Goal: Information Seeking & Learning: Learn about a topic

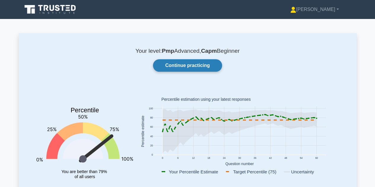
click at [198, 61] on link "Continue practicing" at bounding box center [187, 65] width 69 height 12
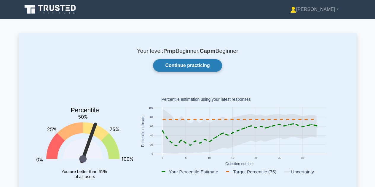
click at [189, 63] on link "Continue practicing" at bounding box center [187, 65] width 69 height 12
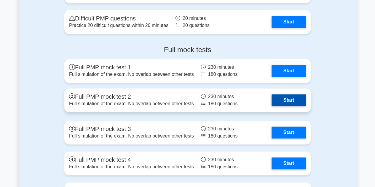
scroll to position [1382, 0]
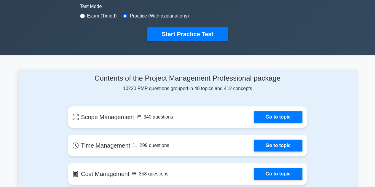
scroll to position [208, 0]
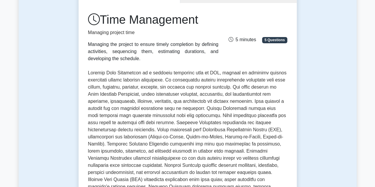
scroll to position [89, 0]
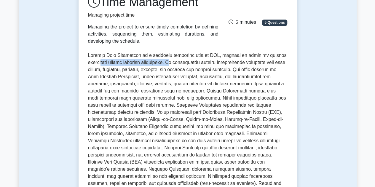
drag, startPoint x: 103, startPoint y: 61, endPoint x: 175, endPoint y: 62, distance: 72.0
click at [175, 62] on p at bounding box center [187, 141] width 199 height 178
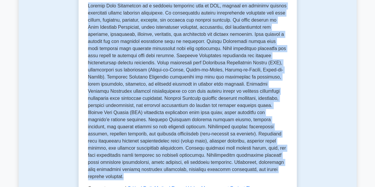
scroll to position [135, 0]
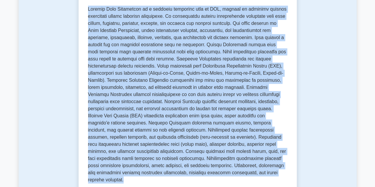
drag, startPoint x: 237, startPoint y: 160, endPoint x: 85, endPoint y: 12, distance: 212.6
click at [85, 12] on div "Time Management Managing project time Managing the project to ensure timely com…" at bounding box center [188, 103] width 218 height 329
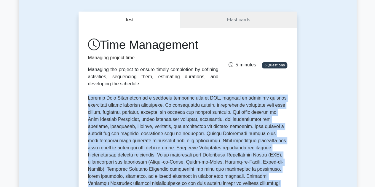
copy p "Project Time Management is a critical knowledge area in PMP, focused on ensurin…"
click at [231, 15] on link "Flashcards" at bounding box center [238, 20] width 116 height 17
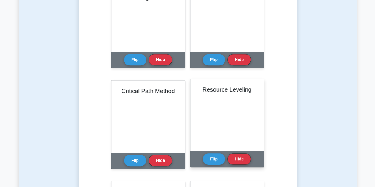
scroll to position [178, 0]
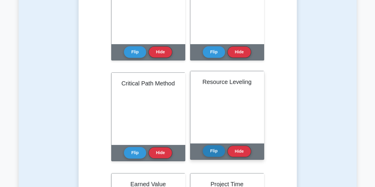
click at [216, 149] on button "Flip" at bounding box center [214, 151] width 22 height 12
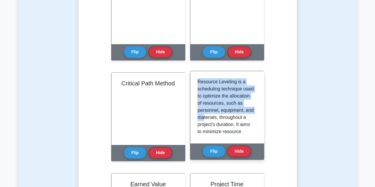
drag, startPoint x: 196, startPoint y: 81, endPoint x: 237, endPoint y: 115, distance: 52.9
click at [237, 115] on div "Resource Leveling is a scheduling technique used to optimize the allocation of …" at bounding box center [227, 107] width 74 height 72
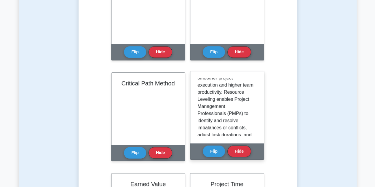
scroll to position [89, 0]
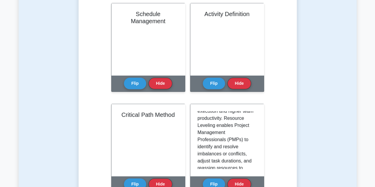
scroll to position [148, 0]
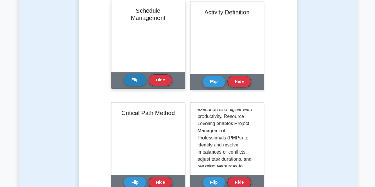
click at [136, 80] on button "Flip" at bounding box center [135, 80] width 22 height 12
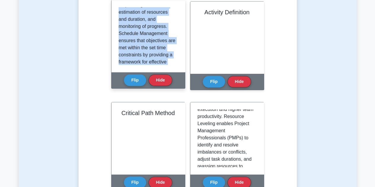
scroll to position [195, 0]
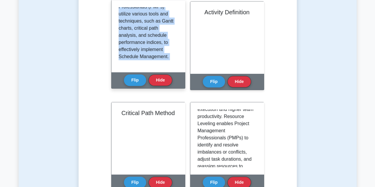
drag, startPoint x: 119, startPoint y: 10, endPoint x: 156, endPoint y: 54, distance: 57.6
click at [175, 82] on div "Schedule Management Flip Hide" at bounding box center [148, 44] width 74 height 89
copy div "Schedule Management is the process of developing, maintaining, and communicatin…"
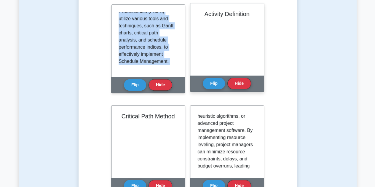
scroll to position [208, 0]
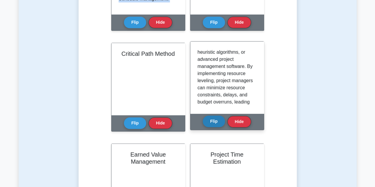
click at [214, 120] on button "Flip" at bounding box center [214, 122] width 22 height 12
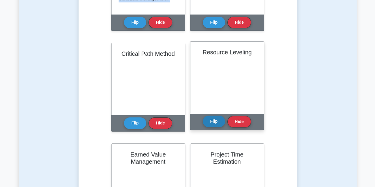
click at [214, 120] on button "Flip" at bounding box center [214, 122] width 22 height 12
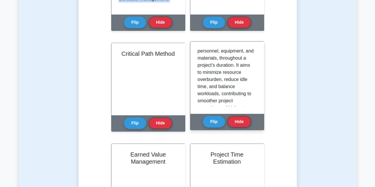
scroll to position [0, 0]
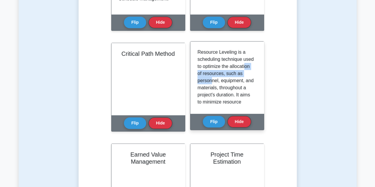
drag, startPoint x: 212, startPoint y: 73, endPoint x: 228, endPoint y: 79, distance: 16.5
click at [228, 79] on p "Resource Leveling is a scheduling technique used to optimize the allocation of …" at bounding box center [225, 177] width 57 height 256
drag, startPoint x: 215, startPoint y: 88, endPoint x: 222, endPoint y: 88, distance: 7.7
click at [222, 88] on p "Resource Leveling is a scheduling technique used to optimize the allocation of …" at bounding box center [225, 177] width 57 height 256
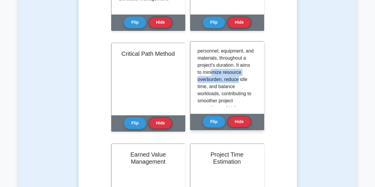
drag, startPoint x: 208, startPoint y: 76, endPoint x: 238, endPoint y: 90, distance: 32.8
click at [238, 90] on p "Resource Leveling is a scheduling technique used to optimize the allocation of …" at bounding box center [225, 147] width 57 height 256
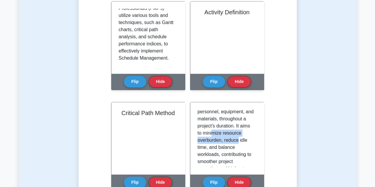
scroll to position [89, 0]
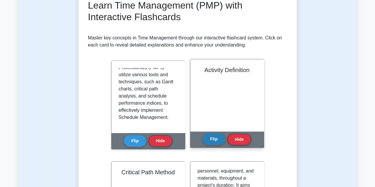
click at [211, 141] on button "Flip" at bounding box center [214, 139] width 22 height 12
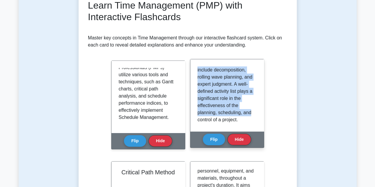
scroll to position [195, 0]
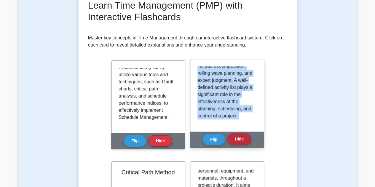
drag, startPoint x: 198, startPoint y: 71, endPoint x: 247, endPoint y: 124, distance: 71.7
click at [250, 136] on div "Activity Definition Flip Hide" at bounding box center [227, 103] width 74 height 89
copy div "Common techniques used during Activity Definition include decomposition, rollin…"
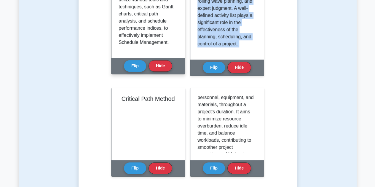
scroll to position [178, 0]
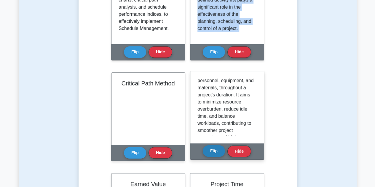
click at [212, 154] on button "Flip" at bounding box center [214, 151] width 22 height 12
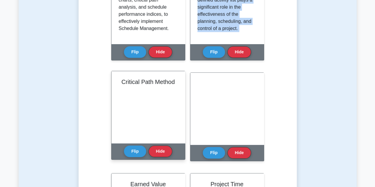
scroll to position [148, 0]
click at [138, 150] on button "Flip" at bounding box center [135, 151] width 22 height 12
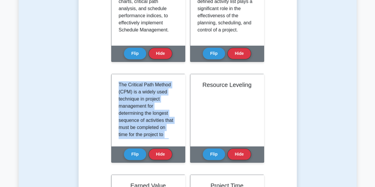
scroll to position [210, 0]
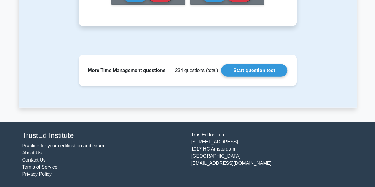
drag, startPoint x: 118, startPoint y: 78, endPoint x: 203, endPoint y: 187, distance: 138.2
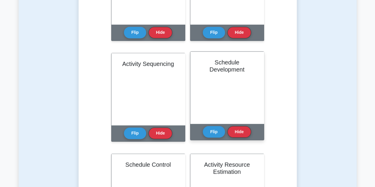
scroll to position [342, 0]
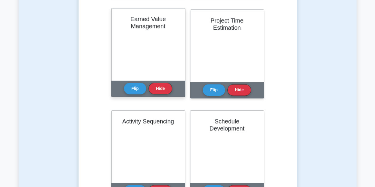
click at [159, 51] on div "Earned Value Management" at bounding box center [148, 44] width 74 height 72
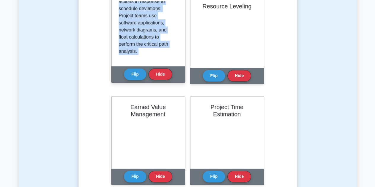
scroll to position [253, 0]
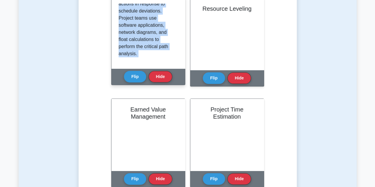
click at [166, 62] on div "The Critical Path Method (CPM) is a widely used technique in project management…" at bounding box center [148, 32] width 74 height 72
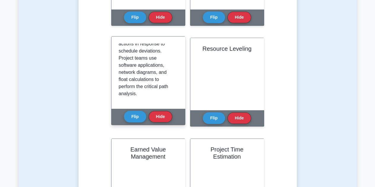
scroll to position [193, 0]
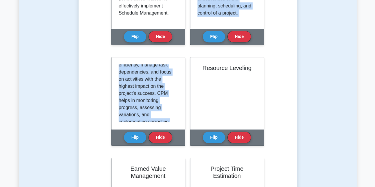
scroll to position [0, 0]
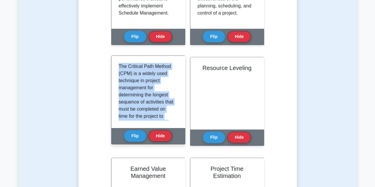
drag, startPoint x: 138, startPoint y: 115, endPoint x: 117, endPoint y: 68, distance: 51.8
click at [117, 68] on div "The Critical Path Method (CPM) is a widely used technique in project management…" at bounding box center [148, 92] width 74 height 72
copy p "The Critical Path Method (CPM) is a widely used technique in project management…"
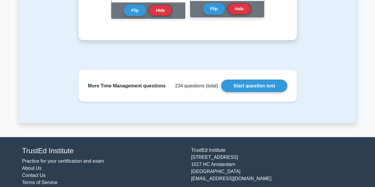
scroll to position [638, 0]
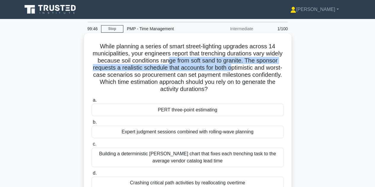
drag, startPoint x: 190, startPoint y: 60, endPoint x: 259, endPoint y: 65, distance: 69.5
click at [259, 65] on h5 "While planning a series of smart street-lighting upgrades across 14 municipalit…" at bounding box center [187, 68] width 193 height 50
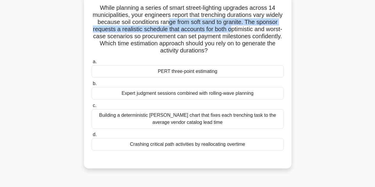
scroll to position [30, 0]
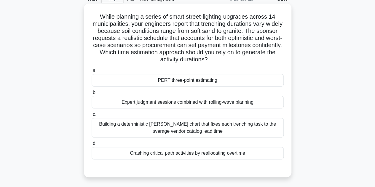
click at [250, 69] on label "a. PERT three-point estimating" at bounding box center [188, 77] width 192 height 20
click at [92, 69] on input "a. PERT three-point estimating" at bounding box center [92, 71] width 0 height 4
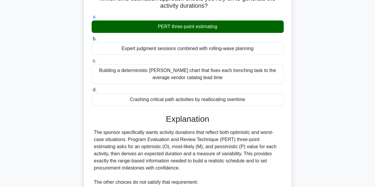
scroll to position [89, 0]
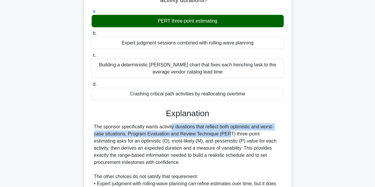
drag, startPoint x: 138, startPoint y: 126, endPoint x: 186, endPoint y: 132, distance: 48.9
click at [186, 132] on div "The sponsor specifically wants activity durations that reflect both optimistic …" at bounding box center [187, 176] width 187 height 107
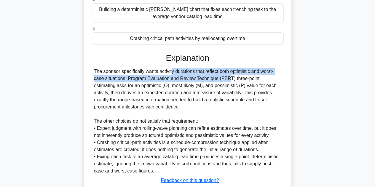
scroll to position [148, 0]
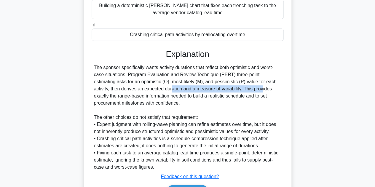
drag, startPoint x: 107, startPoint y: 89, endPoint x: 203, endPoint y: 87, distance: 95.5
click at [203, 87] on div "The sponsor specifically wants activity durations that reflect both optimistic …" at bounding box center [187, 117] width 187 height 107
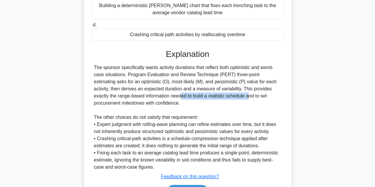
drag, startPoint x: 120, startPoint y: 97, endPoint x: 192, endPoint y: 97, distance: 71.1
click at [192, 97] on div "The sponsor specifically wants activity durations that reflect both optimistic …" at bounding box center [187, 117] width 187 height 107
drag, startPoint x: 125, startPoint y: 103, endPoint x: 148, endPoint y: 105, distance: 22.6
click at [148, 105] on div "The sponsor specifically wants activity durations that reflect both optimistic …" at bounding box center [187, 117] width 187 height 107
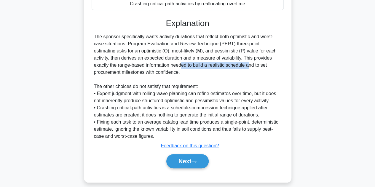
scroll to position [185, 0]
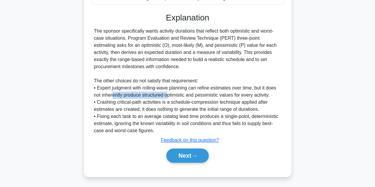
drag, startPoint x: 115, startPoint y: 96, endPoint x: 168, endPoint y: 97, distance: 52.8
click at [168, 97] on div "The sponsor specifically wants activity durations that reflect both optimistic …" at bounding box center [187, 81] width 187 height 107
click at [188, 156] on button "Next" at bounding box center [187, 156] width 42 height 14
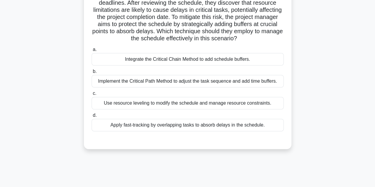
scroll to position [15, 0]
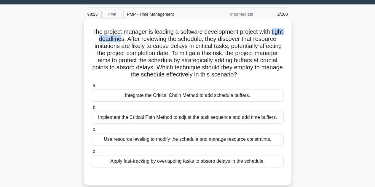
drag, startPoint x: 100, startPoint y: 41, endPoint x: 140, endPoint y: 42, distance: 39.8
click at [140, 42] on h5 "The project manager is leading a software development project with tight deadli…" at bounding box center [187, 53] width 193 height 50
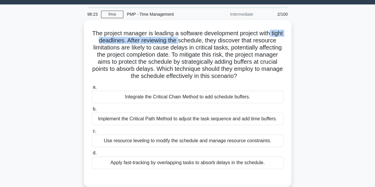
drag, startPoint x: 200, startPoint y: 39, endPoint x: 294, endPoint y: 36, distance: 94.9
click at [294, 36] on div "The project manager is leading a software development project with tight deadli…" at bounding box center [188, 107] width 338 height 174
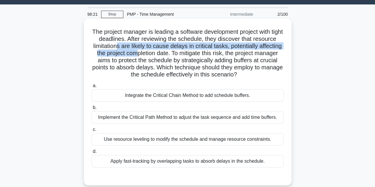
drag, startPoint x: 156, startPoint y: 50, endPoint x: 192, endPoint y: 51, distance: 35.9
click at [192, 51] on h5 "The project manager is leading a software development project with tight deadli…" at bounding box center [187, 53] width 193 height 50
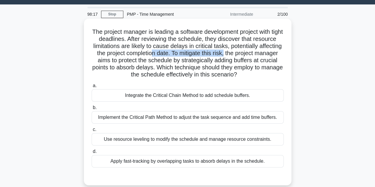
drag, startPoint x: 207, startPoint y: 54, endPoint x: 288, endPoint y: 52, distance: 81.5
click at [288, 52] on div "The project manager is leading a software development project with tight deadli…" at bounding box center [187, 102] width 203 height 162
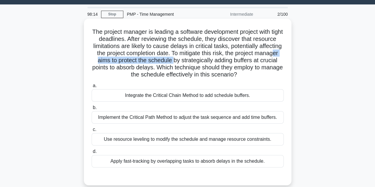
drag, startPoint x: 150, startPoint y: 60, endPoint x: 235, endPoint y: 62, distance: 85.4
click at [235, 62] on h5 "The project manager is leading a software development project with tight deadli…" at bounding box center [187, 53] width 193 height 50
click at [224, 79] on h5 "The project manager is leading a software development project with tight deadli…" at bounding box center [187, 53] width 193 height 50
drag, startPoint x: 104, startPoint y: 60, endPoint x: 281, endPoint y: 62, distance: 176.7
click at [281, 62] on h5 "The project manager is leading a software development project with tight deadli…" at bounding box center [187, 53] width 193 height 50
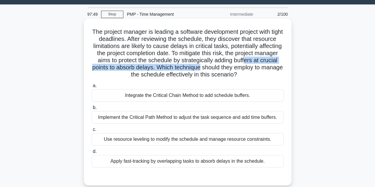
drag, startPoint x: 133, startPoint y: 67, endPoint x: 278, endPoint y: 65, distance: 145.0
click at [278, 65] on h5 "The project manager is leading a software development project with tight deadli…" at bounding box center [187, 53] width 193 height 50
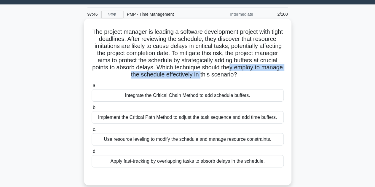
drag, startPoint x: 121, startPoint y: 76, endPoint x: 248, endPoint y: 73, distance: 126.6
click at [248, 73] on h5 "The project manager is leading a software development project with tight deadli…" at bounding box center [187, 53] width 193 height 50
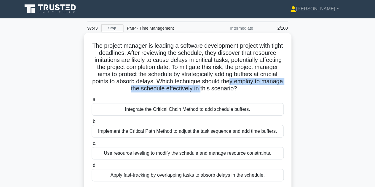
scroll to position [0, 0]
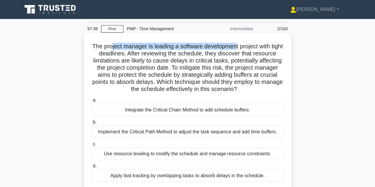
drag, startPoint x: 117, startPoint y: 45, endPoint x: 243, endPoint y: 44, distance: 126.6
click at [243, 44] on h5 "The project manager is leading a software development project with tight deadli…" at bounding box center [187, 68] width 193 height 50
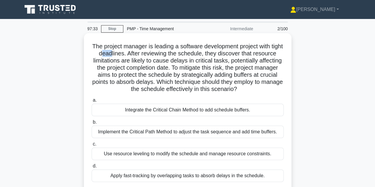
drag, startPoint x: 120, startPoint y: 54, endPoint x: 130, endPoint y: 55, distance: 9.2
click at [130, 55] on h5 "The project manager is leading a software development project with tight deadli…" at bounding box center [187, 68] width 193 height 50
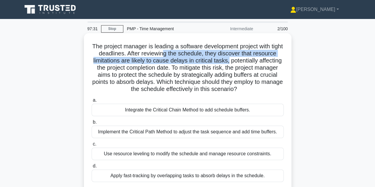
drag, startPoint x: 184, startPoint y: 51, endPoint x: 257, endPoint y: 56, distance: 72.5
click at [277, 58] on h5 "The project manager is leading a software development project with tight deadli…" at bounding box center [187, 68] width 193 height 50
click at [140, 63] on h5 "The project manager is leading a software development project with tight deadli…" at bounding box center [187, 68] width 193 height 50
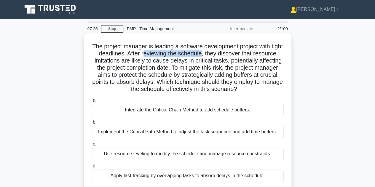
drag, startPoint x: 165, startPoint y: 54, endPoint x: 221, endPoint y: 54, distance: 55.7
click at [221, 54] on h5 "The project manager is leading a software development project with tight deadli…" at bounding box center [187, 68] width 193 height 50
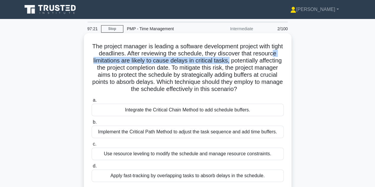
drag, startPoint x: 126, startPoint y: 60, endPoint x: 272, endPoint y: 61, distance: 146.8
click at [272, 61] on h5 "The project manager is leading a software development project with tight deadli…" at bounding box center [187, 68] width 193 height 50
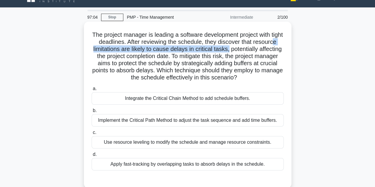
scroll to position [30, 0]
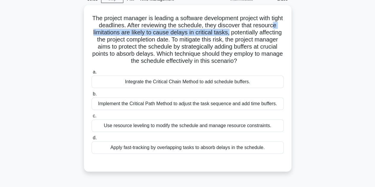
drag, startPoint x: 124, startPoint y: 87, endPoint x: 296, endPoint y: 115, distance: 174.3
click at [296, 115] on div "The project manager is leading a software development project with tight deadli…" at bounding box center [188, 92] width 338 height 174
copy div "Integrate the Critical Chain Method to add schedule buffers. b. Implement the C…"
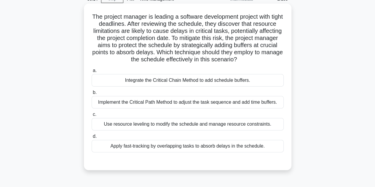
click at [180, 130] on div "Use resource leveling to modify the schedule and manage resource constraints." at bounding box center [188, 124] width 192 height 12
click at [92, 117] on input "c. Use resource leveling to modify the schedule and manage resource constraints." at bounding box center [92, 115] width 0 height 4
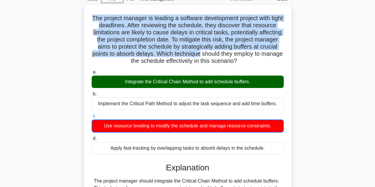
drag, startPoint x: 95, startPoint y: 16, endPoint x: 313, endPoint y: 57, distance: 221.3
click at [313, 57] on div "The project manager is leading a software development project with tight deadli…" at bounding box center [188, 134] width 338 height 258
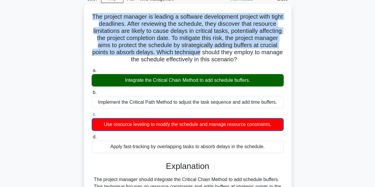
scroll to position [119, 0]
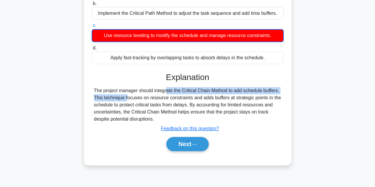
drag, startPoint x: 131, startPoint y: 100, endPoint x: 282, endPoint y: 100, distance: 150.9
click at [282, 100] on div "The project manager should integrate the Critical Chain Method to add schedule …" at bounding box center [188, 105] width 192 height 36
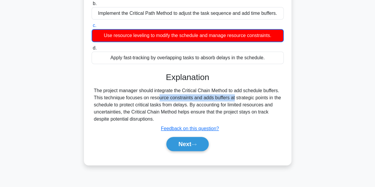
drag, startPoint x: 121, startPoint y: 103, endPoint x: 213, endPoint y: 103, distance: 92.5
click at [200, 106] on div "The project manager should integrate the Critical Chain Method to add schedule …" at bounding box center [187, 105] width 187 height 36
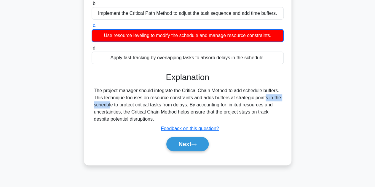
click at [263, 102] on div "The project manager should integrate the Critical Chain Method to add schedule …" at bounding box center [187, 105] width 187 height 36
drag, startPoint x: 114, startPoint y: 112, endPoint x: 190, endPoint y: 110, distance: 76.2
click at [190, 110] on div "The project manager should integrate the Critical Chain Method to add schedule …" at bounding box center [187, 105] width 187 height 36
drag, startPoint x: 208, startPoint y: 110, endPoint x: 248, endPoint y: 112, distance: 39.8
click at [248, 112] on div "The project manager should integrate the Critical Chain Method to add schedule …" at bounding box center [187, 105] width 187 height 36
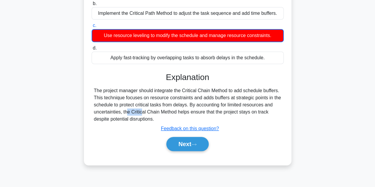
drag, startPoint x: 96, startPoint y: 119, endPoint x: 111, endPoint y: 119, distance: 15.4
click at [111, 119] on div "The project manager should integrate the Critical Chain Method to add schedule …" at bounding box center [187, 105] width 187 height 36
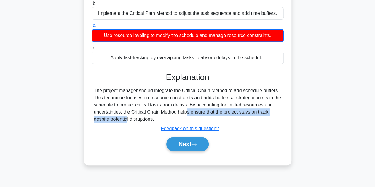
drag, startPoint x: 147, startPoint y: 119, endPoint x: 277, endPoint y: 121, distance: 129.9
click at [277, 121] on div "The project manager should integrate the Critical Chain Method to add schedule …" at bounding box center [187, 105] width 187 height 36
click at [193, 147] on button "Next" at bounding box center [187, 144] width 42 height 14
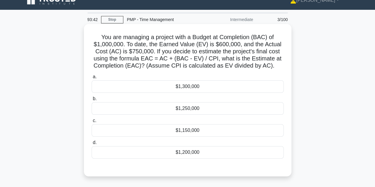
scroll to position [0, 0]
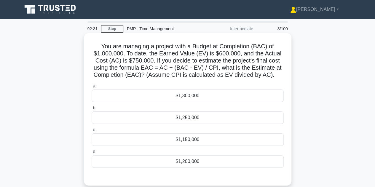
click at [196, 118] on div "$1,250,000" at bounding box center [188, 117] width 192 height 12
click at [92, 110] on input "b. $1,250,000" at bounding box center [92, 108] width 0 height 4
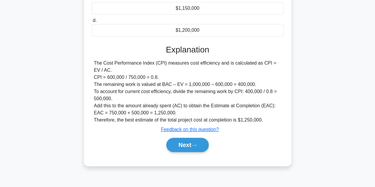
scroll to position [133, 0]
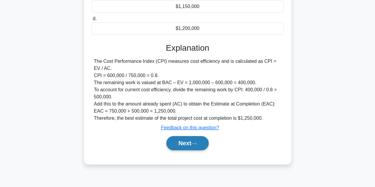
click at [187, 144] on button "Next" at bounding box center [187, 143] width 42 height 14
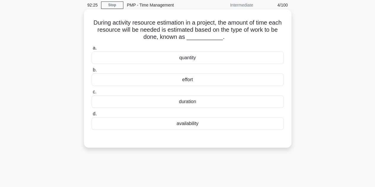
scroll to position [15, 0]
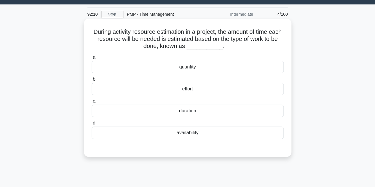
click at [205, 89] on div "effort" at bounding box center [188, 89] width 192 height 12
click at [92, 81] on input "b. effort" at bounding box center [92, 79] width 0 height 4
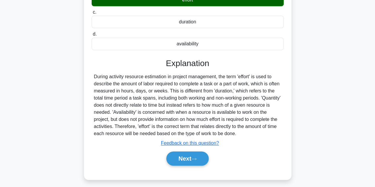
scroll to position [133, 0]
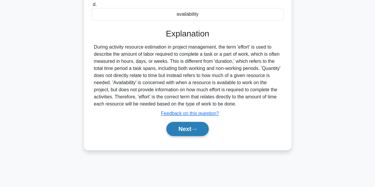
click at [191, 131] on button "Next" at bounding box center [187, 129] width 42 height 14
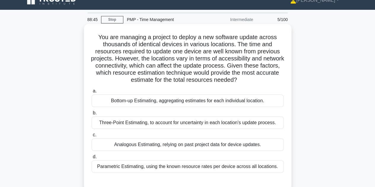
scroll to position [0, 0]
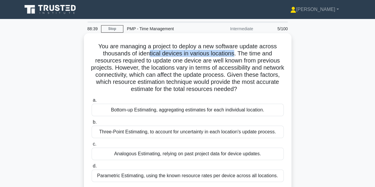
drag, startPoint x: 150, startPoint y: 52, endPoint x: 235, endPoint y: 55, distance: 85.4
click at [235, 55] on h5 "You are managing a project to deploy a new software update across thousands of …" at bounding box center [187, 68] width 193 height 50
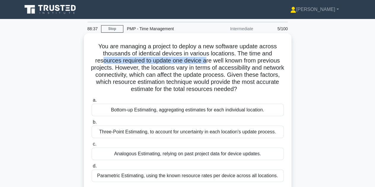
drag, startPoint x: 107, startPoint y: 63, endPoint x: 206, endPoint y: 64, distance: 99.0
click at [206, 64] on h5 "You are managing a project to deploy a new software update across thousands of …" at bounding box center [187, 68] width 193 height 50
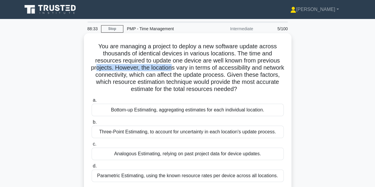
drag, startPoint x: 107, startPoint y: 67, endPoint x: 183, endPoint y: 66, distance: 76.2
click at [183, 66] on h5 "You are managing a project to deploy a new software update across thousands of …" at bounding box center [187, 68] width 193 height 50
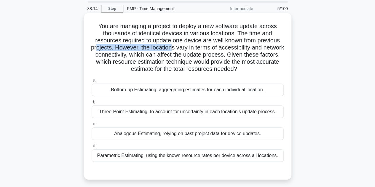
scroll to position [30, 0]
